Goal: Book appointment/travel/reservation

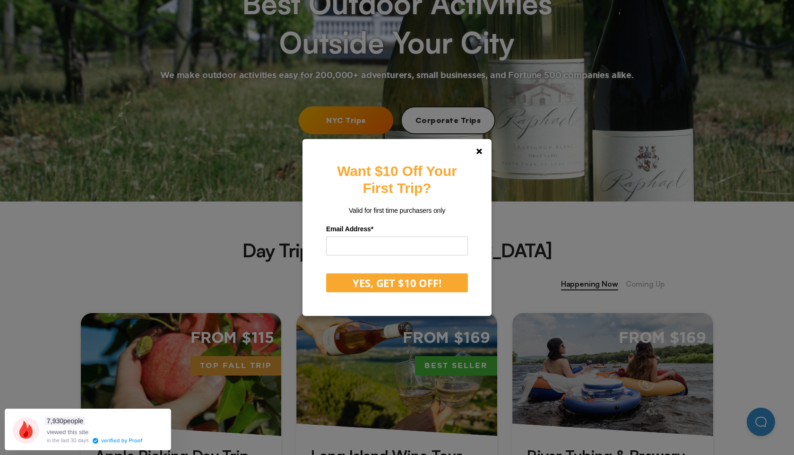
scroll to position [242, 0]
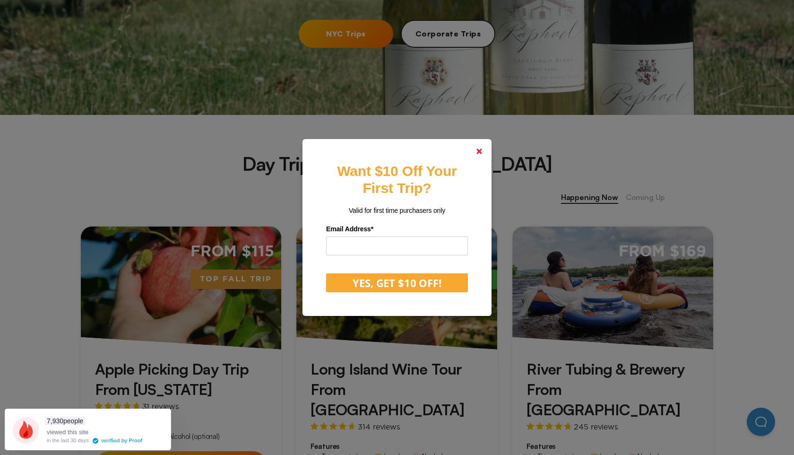
click at [483, 150] on link at bounding box center [479, 151] width 23 height 23
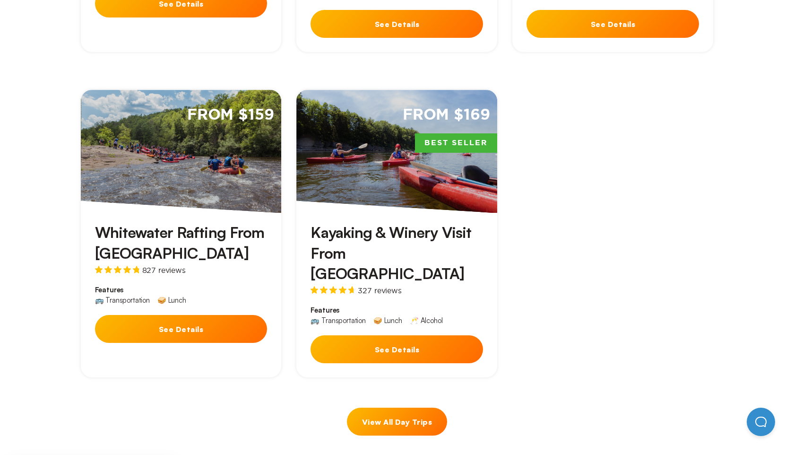
scroll to position [706, 0]
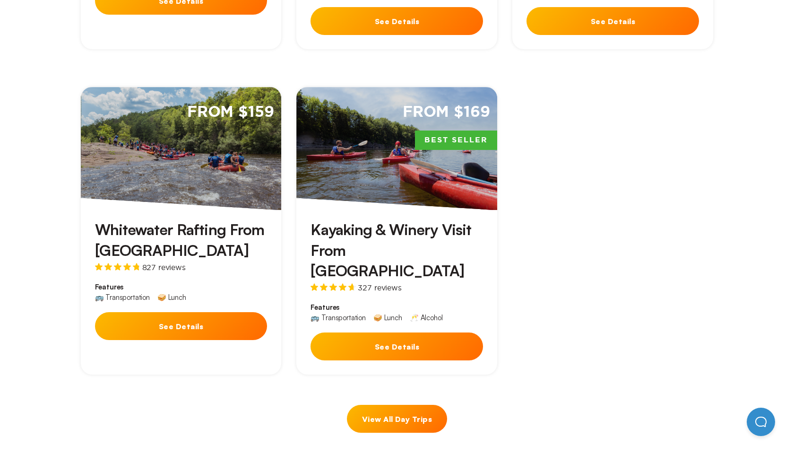
click at [236, 219] on h3 "Whitewater Rafting From [GEOGRAPHIC_DATA]" at bounding box center [181, 239] width 173 height 41
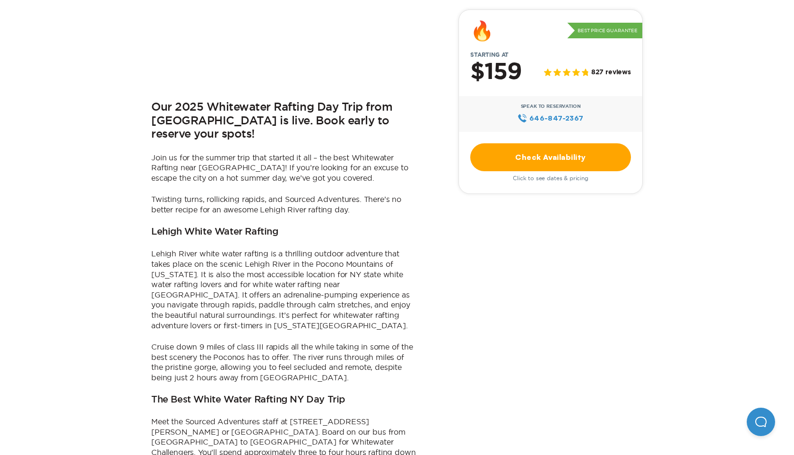
scroll to position [396, 0]
click at [510, 159] on link "Check Availability" at bounding box center [550, 157] width 161 height 28
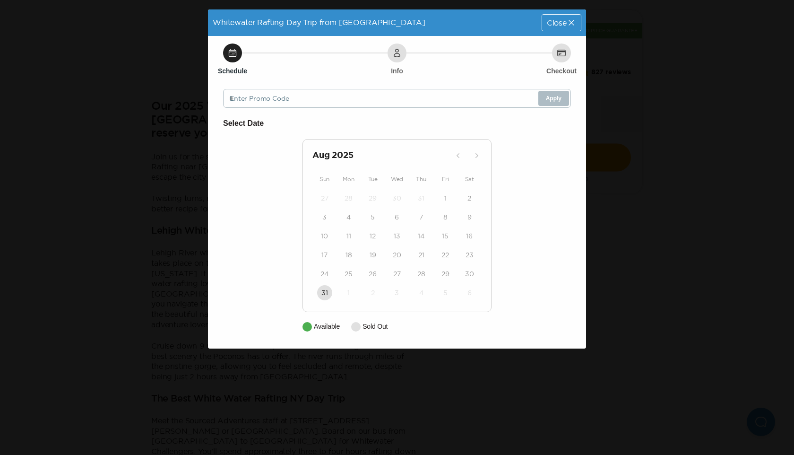
click at [310, 282] on div "[DATE] Sun Mon Tue Wed Thu Fri Sat 27 28 29 30 31 1 2 3 4 5 6 7 8 9 10 11 12 13…" at bounding box center [396, 225] width 189 height 173
click at [337, 278] on div "25" at bounding box center [349, 273] width 24 height 19
click at [440, 185] on div "[DATE] Sun Mon Tue Wed Thu Fri Sat 27 28 29 30 31 1 2 3 4 5 6 7 8 9 10 11 12 13…" at bounding box center [396, 225] width 189 height 173
click at [556, 25] on span "Close" at bounding box center [557, 23] width 20 height 8
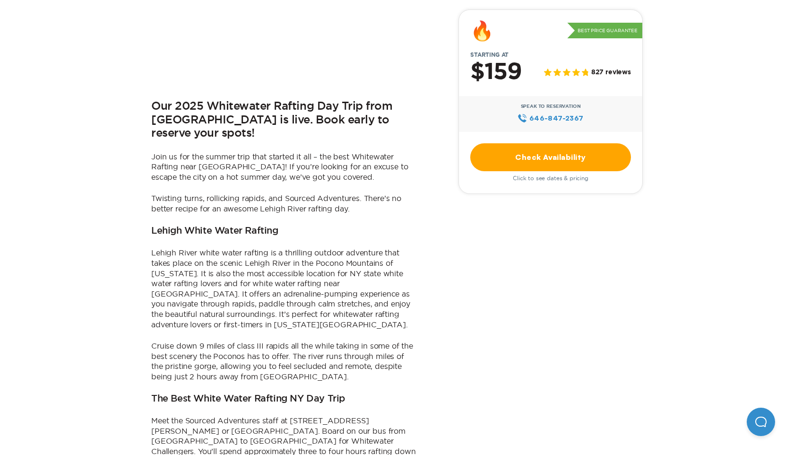
click at [560, 152] on link "Check Availability" at bounding box center [550, 157] width 161 height 28
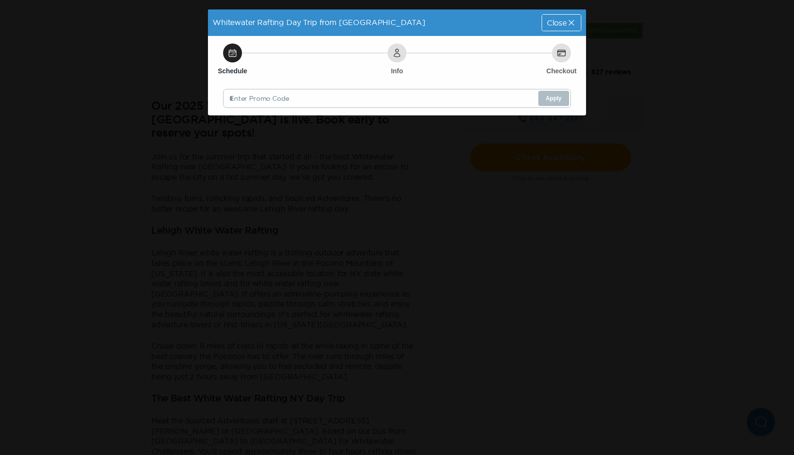
scroll to position [0, 0]
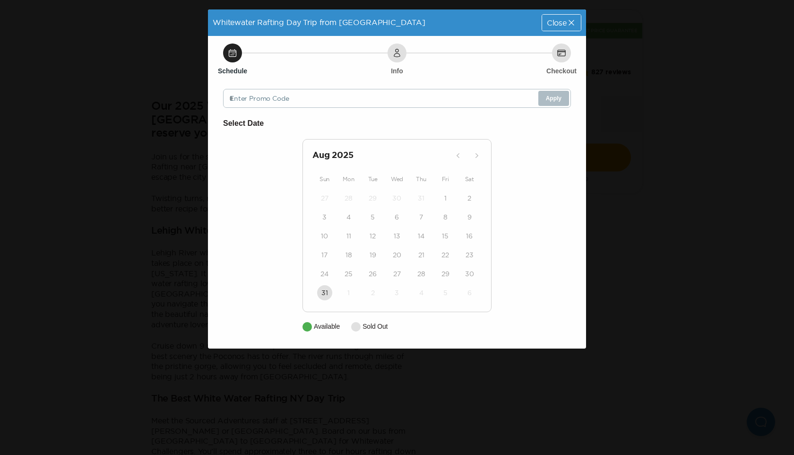
click at [448, 157] on h2 "[DATE]" at bounding box center [381, 155] width 138 height 13
click at [568, 20] on icon at bounding box center [571, 22] width 9 height 9
